Goal: Transaction & Acquisition: Book appointment/travel/reservation

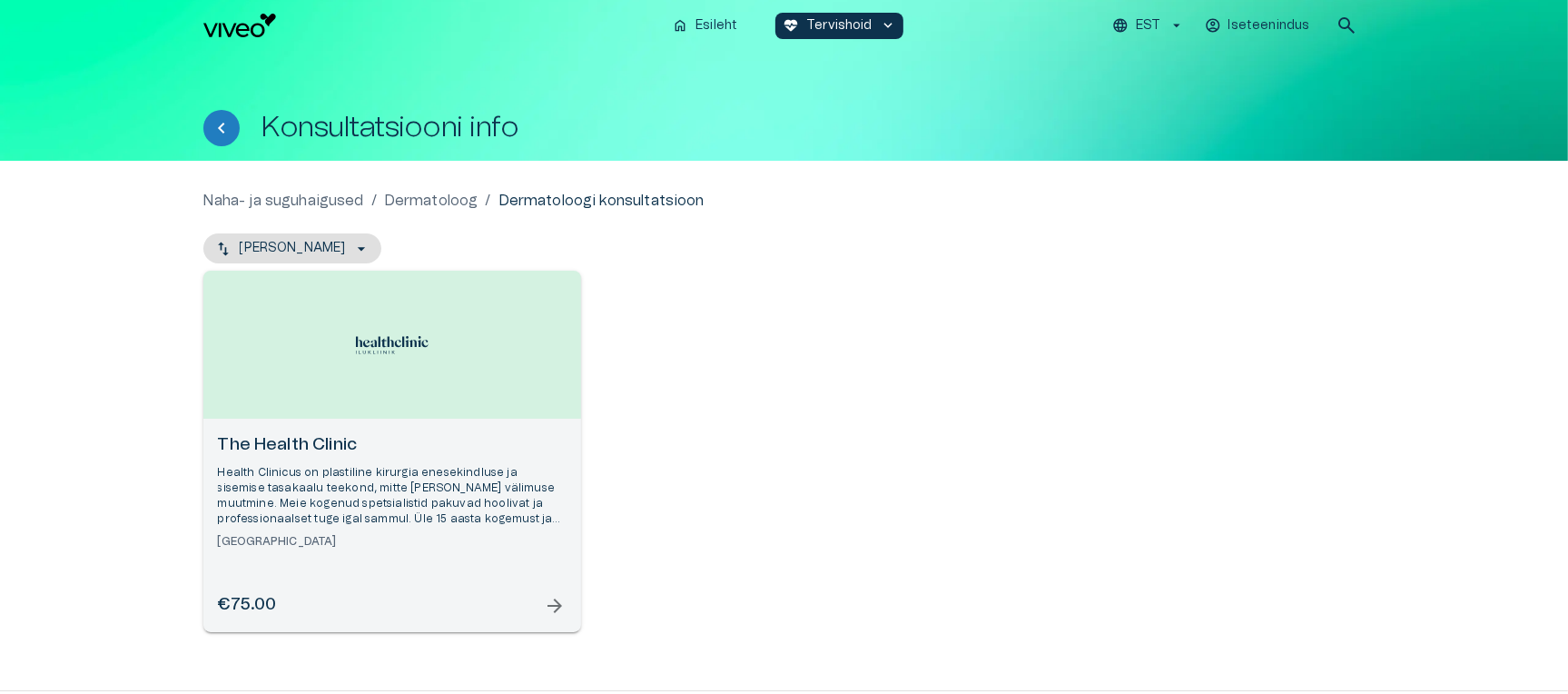
click at [445, 202] on p "Dermatoloog" at bounding box center [431, 200] width 94 height 21
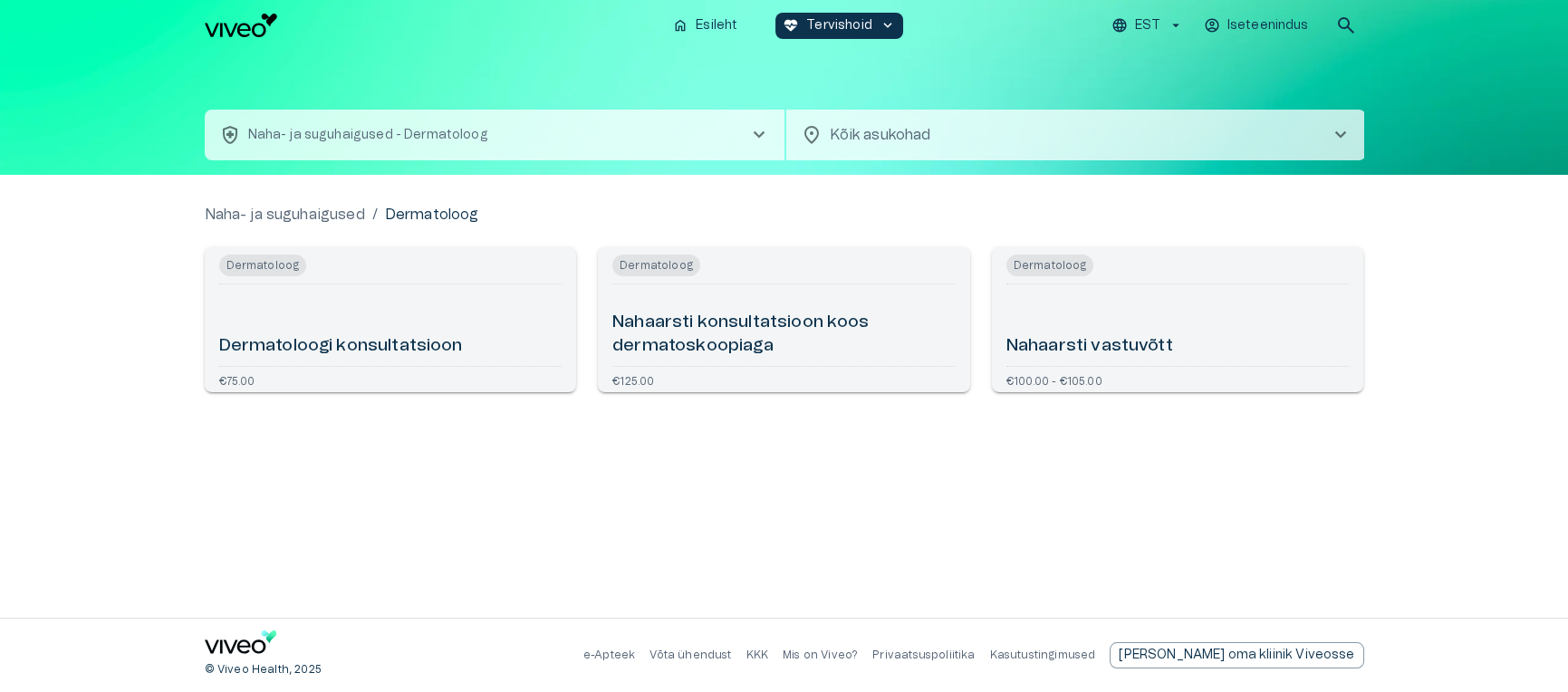
click at [1200, 321] on div "Nahaarsti vastuvõtt" at bounding box center [1178, 325] width 343 height 67
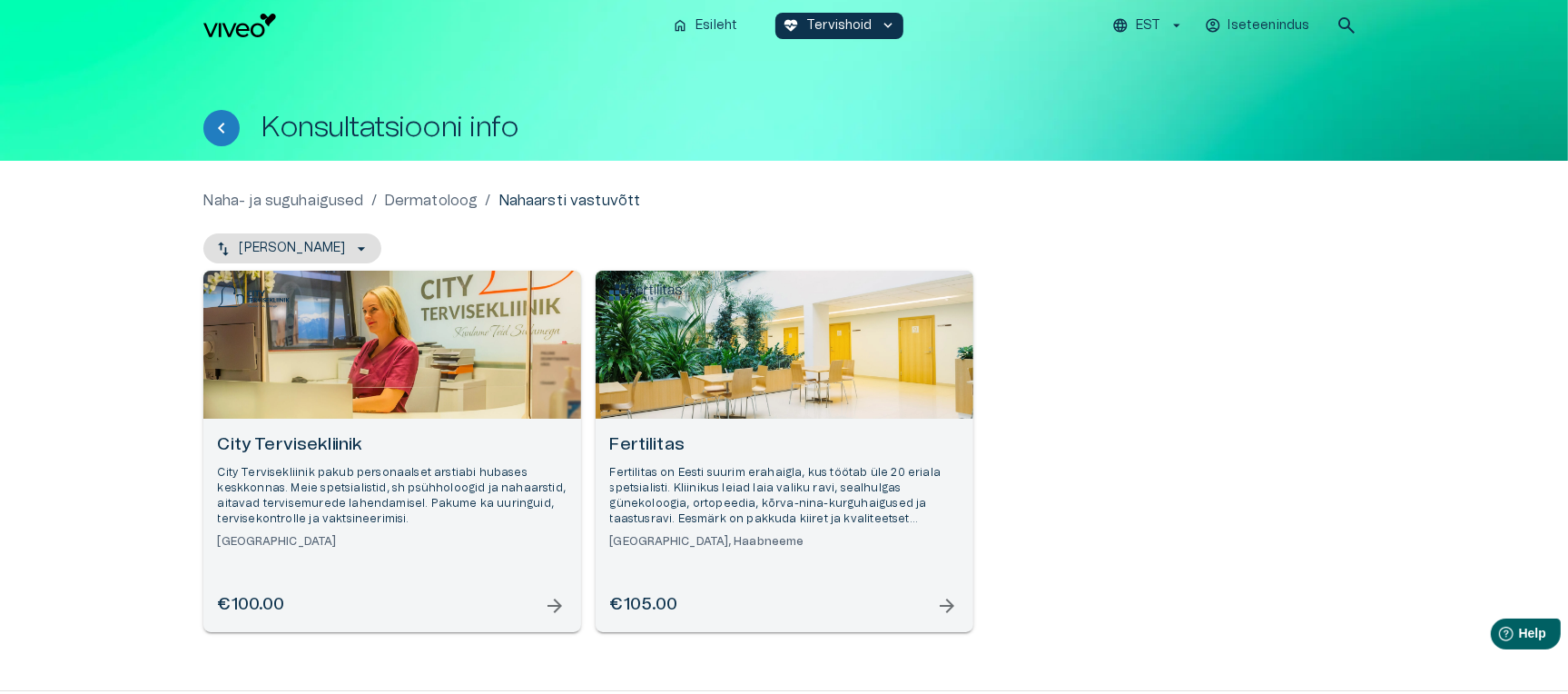
click at [764, 415] on div "Open selected supplier available booking dates" at bounding box center [784, 344] width 378 height 148
click at [406, 454] on h6 "City Tervisekliinik" at bounding box center [392, 445] width 349 height 24
click at [358, 439] on h6 "City Tervisekliinik" at bounding box center [392, 445] width 349 height 24
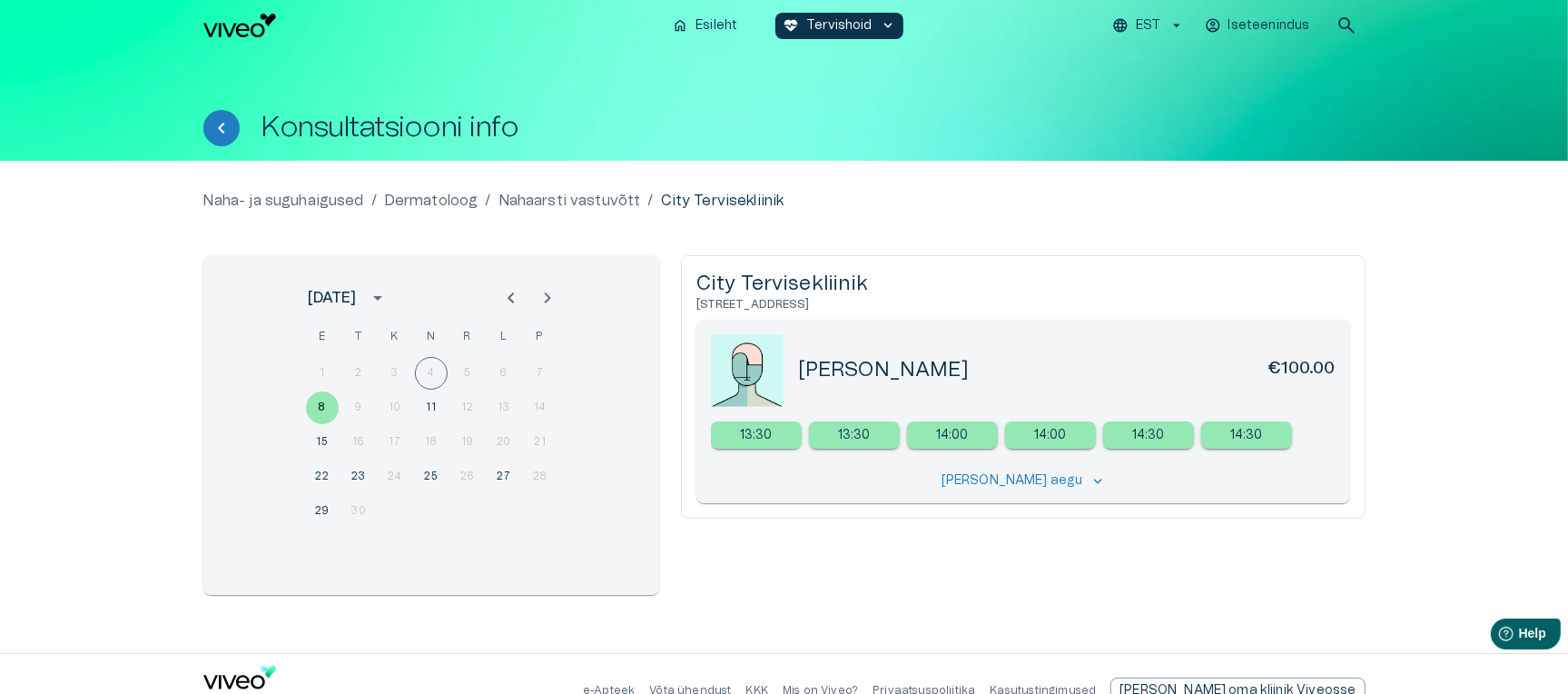
click at [549, 301] on icon "Next month" at bounding box center [547, 297] width 21 height 21
